Goal: Information Seeking & Learning: Learn about a topic

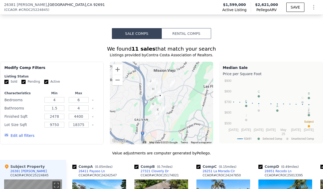
scroll to position [392, 0]
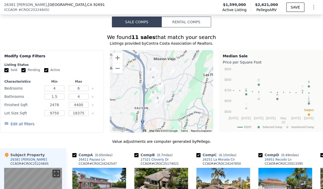
click at [59, 104] on input "2478" at bounding box center [55, 105] width 20 height 6
type input "2"
type input "300"
click at [79, 105] on input "4400" at bounding box center [79, 105] width 20 height 6
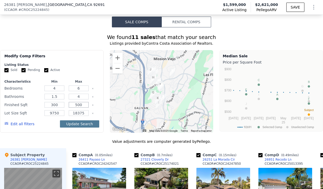
type input "500"
click at [78, 126] on button "Update Search" at bounding box center [79, 124] width 39 height 7
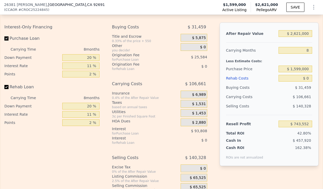
scroll to position [780, 0]
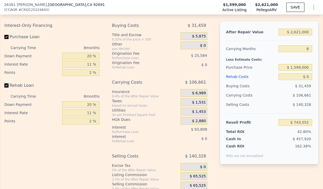
click at [96, 131] on div "Interest-Only Financing Purchase Loan Carrying Time 8 months Down Payment 20 % …" at bounding box center [53, 111] width 99 height 180
click at [303, 96] on span "$ 106,661" at bounding box center [302, 95] width 18 height 4
click at [295, 49] on input "8" at bounding box center [296, 49] width 34 height 7
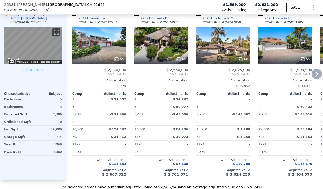
scroll to position [506, 0]
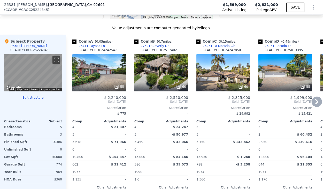
click at [199, 41] on input "checkbox" at bounding box center [199, 42] width 4 height 4
checkbox input "false"
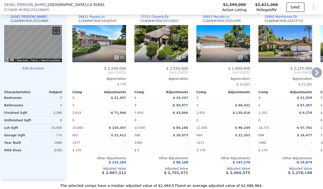
scroll to position [498, 0]
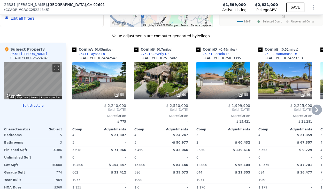
click at [261, 49] on input "checkbox" at bounding box center [261, 50] width 4 height 4
checkbox input "false"
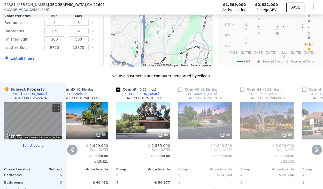
scroll to position [453, 0]
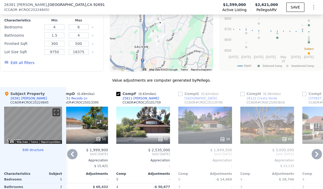
click at [119, 94] on input "checkbox" at bounding box center [118, 94] width 4 height 4
checkbox input "false"
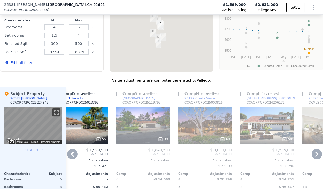
click at [119, 94] on input "checkbox" at bounding box center [118, 94] width 4 height 4
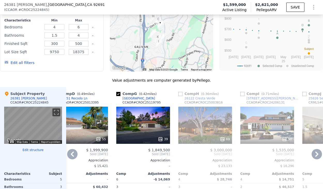
click at [119, 94] on input "checkbox" at bounding box center [118, 94] width 4 height 4
checkbox input "false"
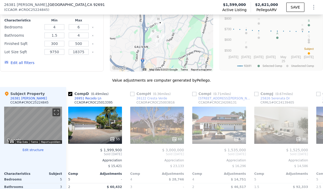
scroll to position [0, 130]
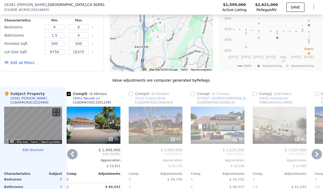
click at [193, 93] on input "checkbox" at bounding box center [193, 94] width 4 height 4
checkbox input "true"
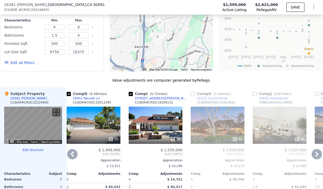
click at [193, 93] on input "checkbox" at bounding box center [193, 94] width 4 height 4
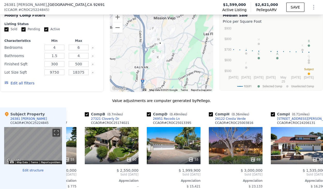
scroll to position [432, 0]
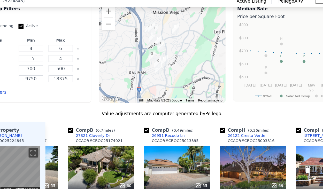
click at [213, 117] on div "Comp H ( 0.36 miles)" at bounding box center [230, 115] width 42 height 5
click at [211, 115] on input "checkbox" at bounding box center [211, 116] width 4 height 4
checkbox input "false"
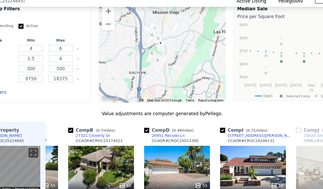
click at [212, 115] on input "checkbox" at bounding box center [211, 116] width 4 height 4
checkbox input "false"
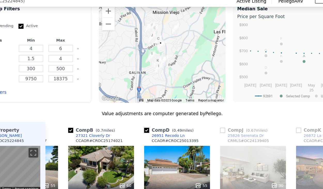
click at [150, 116] on input "checkbox" at bounding box center [149, 116] width 4 height 4
checkbox input "false"
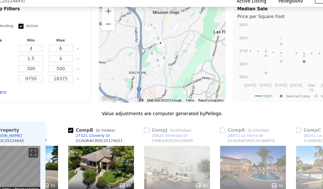
click at [150, 116] on input "checkbox" at bounding box center [149, 116] width 4 height 4
checkbox input "true"
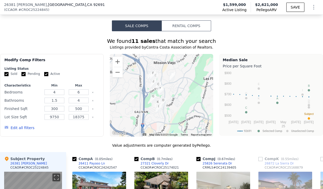
scroll to position [388, 0]
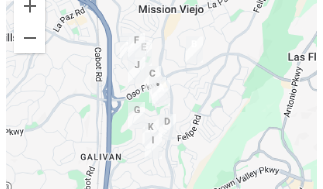
click at [158, 83] on img "26251 La Morada Cir" at bounding box center [159, 85] width 6 height 9
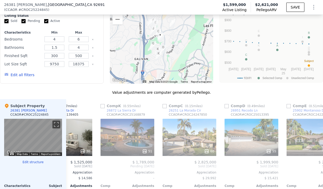
scroll to position [0, 160]
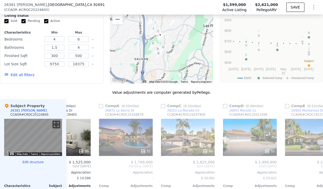
click at [164, 46] on img "26951 Recodo Ln" at bounding box center [164, 49] width 6 height 9
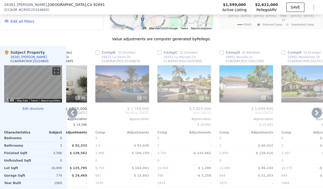
scroll to position [495, 0]
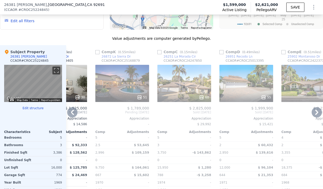
click at [221, 50] on input "checkbox" at bounding box center [222, 52] width 4 height 4
checkbox input "true"
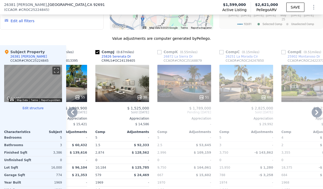
click at [221, 50] on input "checkbox" at bounding box center [222, 52] width 4 height 4
checkbox input "true"
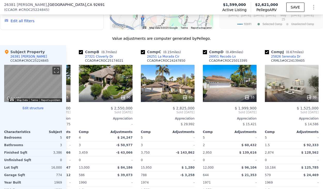
scroll to position [0, 60]
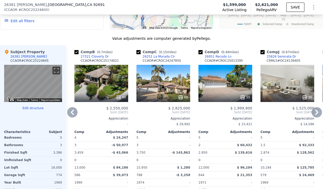
click at [263, 53] on input "checkbox" at bounding box center [263, 52] width 4 height 4
checkbox input "false"
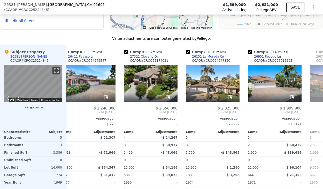
scroll to position [0, 0]
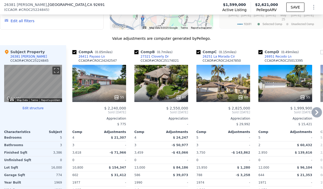
click at [201, 52] on input "checkbox" at bounding box center [199, 52] width 4 height 4
checkbox input "false"
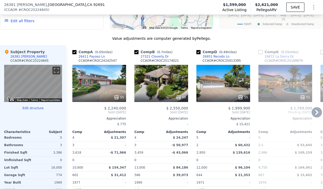
scroll to position [505, 0]
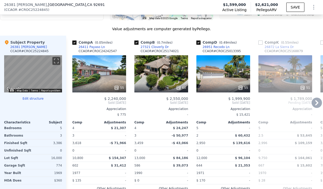
click at [137, 41] on input "checkbox" at bounding box center [137, 43] width 4 height 4
checkbox input "false"
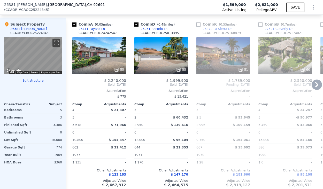
scroll to position [524, 0]
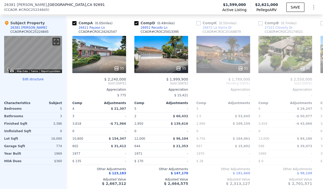
drag, startPoint x: 78, startPoint y: 27, endPoint x: 167, endPoint y: 3, distance: 92.2
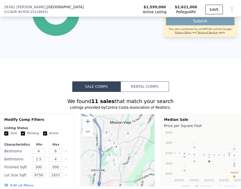
scroll to position [726, 0]
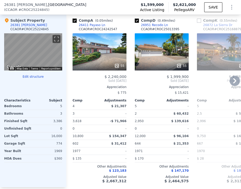
click at [99, 52] on div "55" at bounding box center [99, 51] width 54 height 37
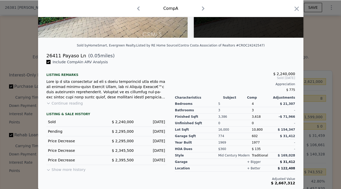
scroll to position [522, 0]
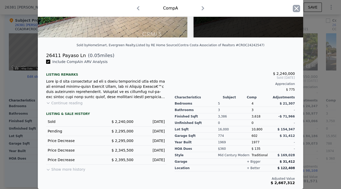
click at [296, 7] on icon "button" at bounding box center [295, 8] width 7 height 7
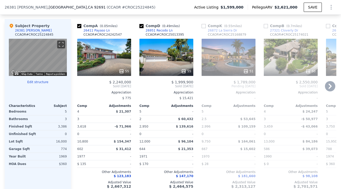
scroll to position [515, 0]
